Goal: Obtain resource: Download file/media

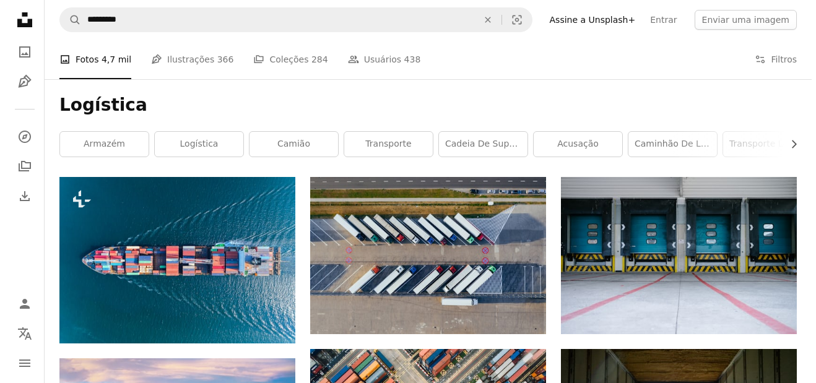
scroll to position [2613, 0]
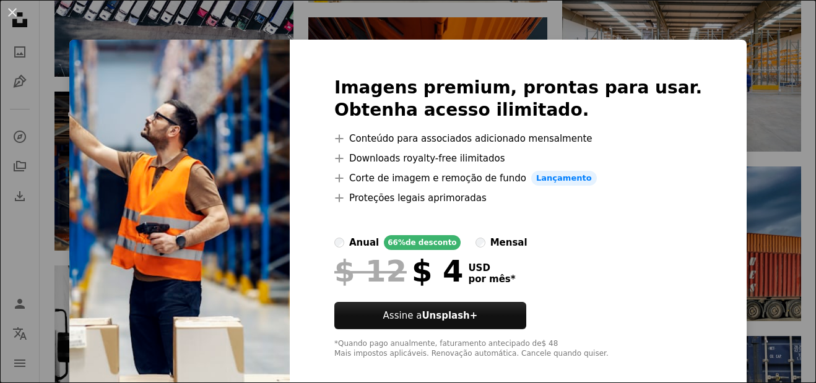
click at [755, 90] on div "An X shape Imagens premium, prontas para usar. Obtenha acesso ilimitado. A plus…" at bounding box center [408, 191] width 816 height 383
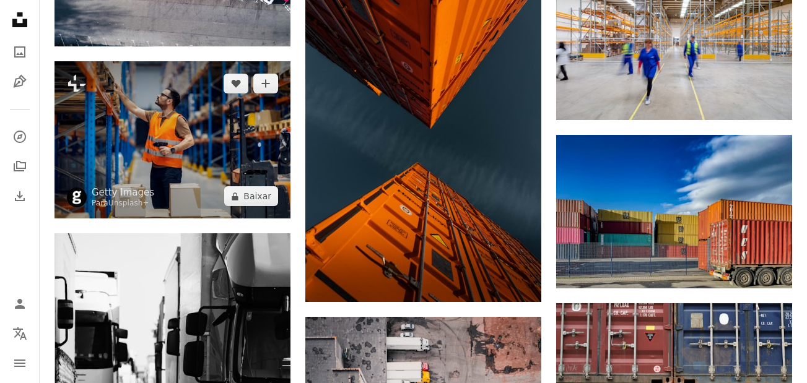
click at [154, 122] on img at bounding box center [172, 139] width 236 height 157
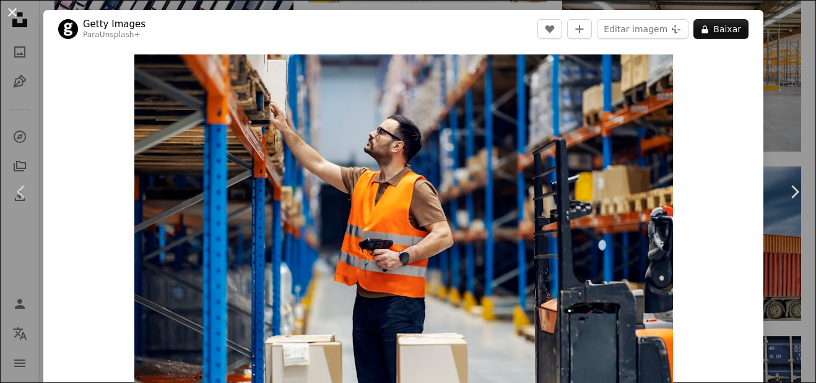
click at [14, 9] on button "An X shape" at bounding box center [12, 12] width 15 height 15
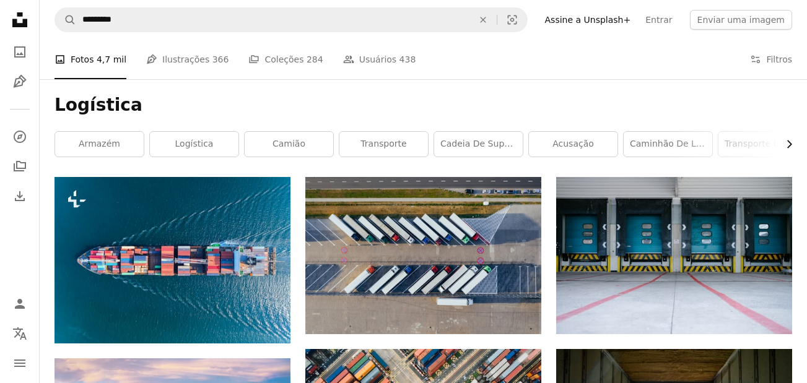
click at [785, 145] on icon "Chevron right" at bounding box center [788, 144] width 12 height 12
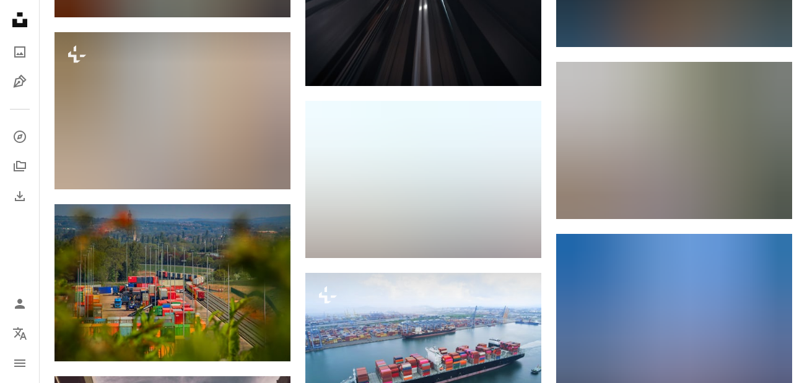
scroll to position [18941, 0]
